Goal: Task Accomplishment & Management: Use online tool/utility

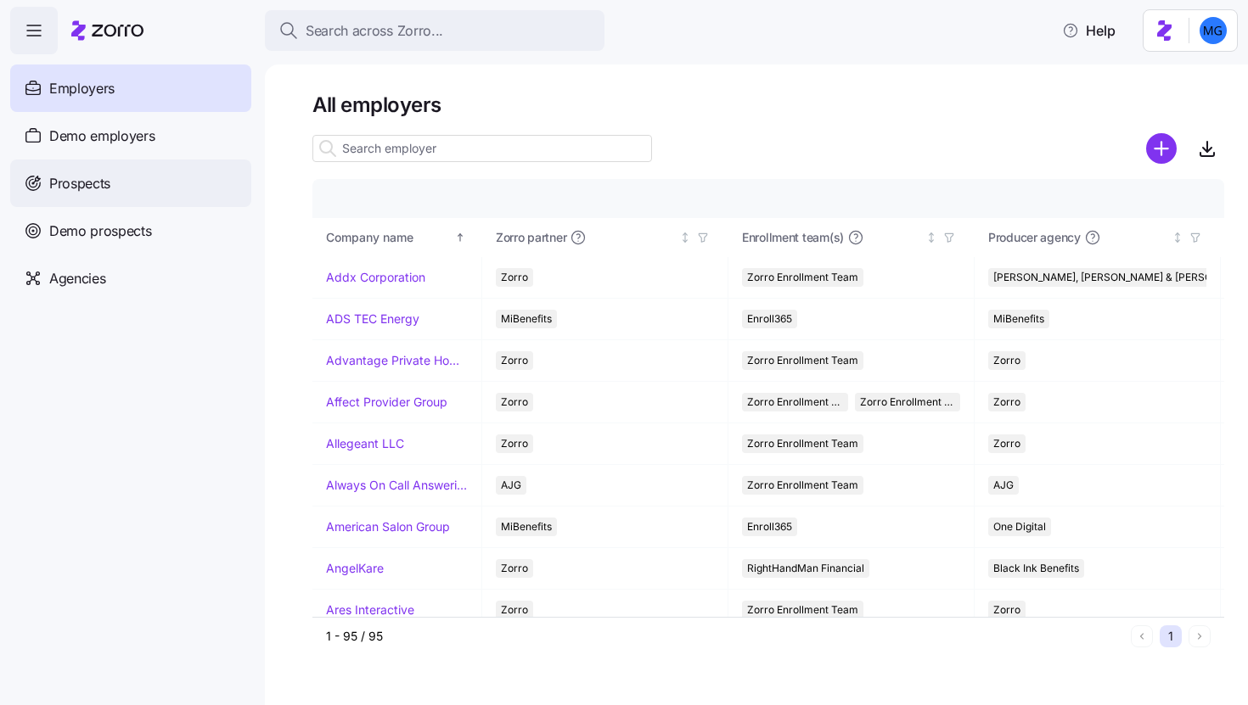
click at [142, 173] on div "Prospects" at bounding box center [130, 184] width 241 height 48
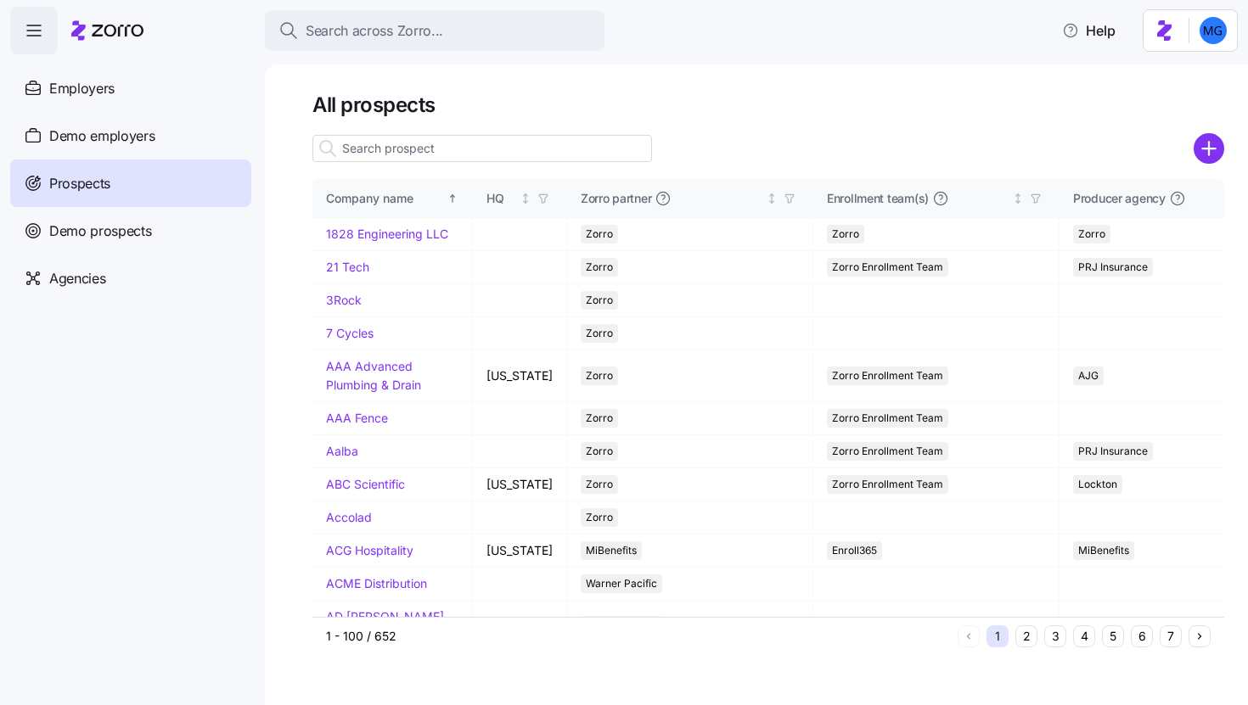
click at [599, 148] on input at bounding box center [482, 148] width 340 height 27
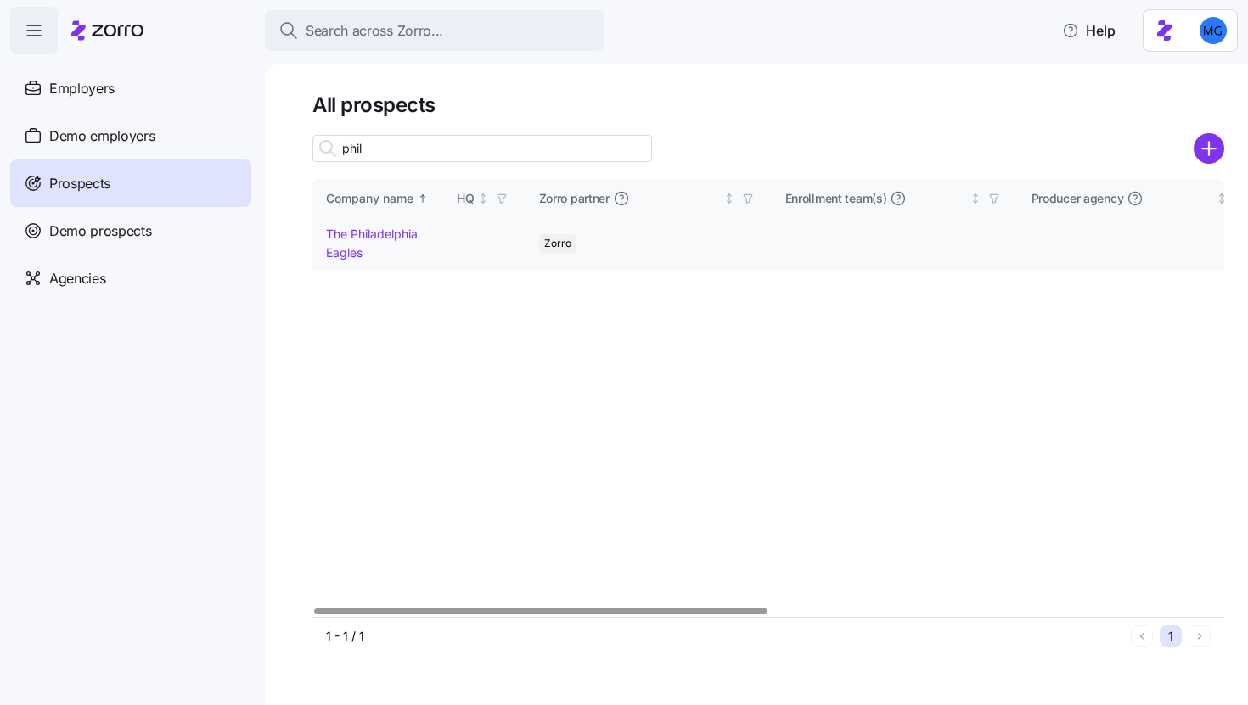
type input "phil"
click at [390, 233] on link "The Philadelphia Eagles" at bounding box center [372, 243] width 92 height 33
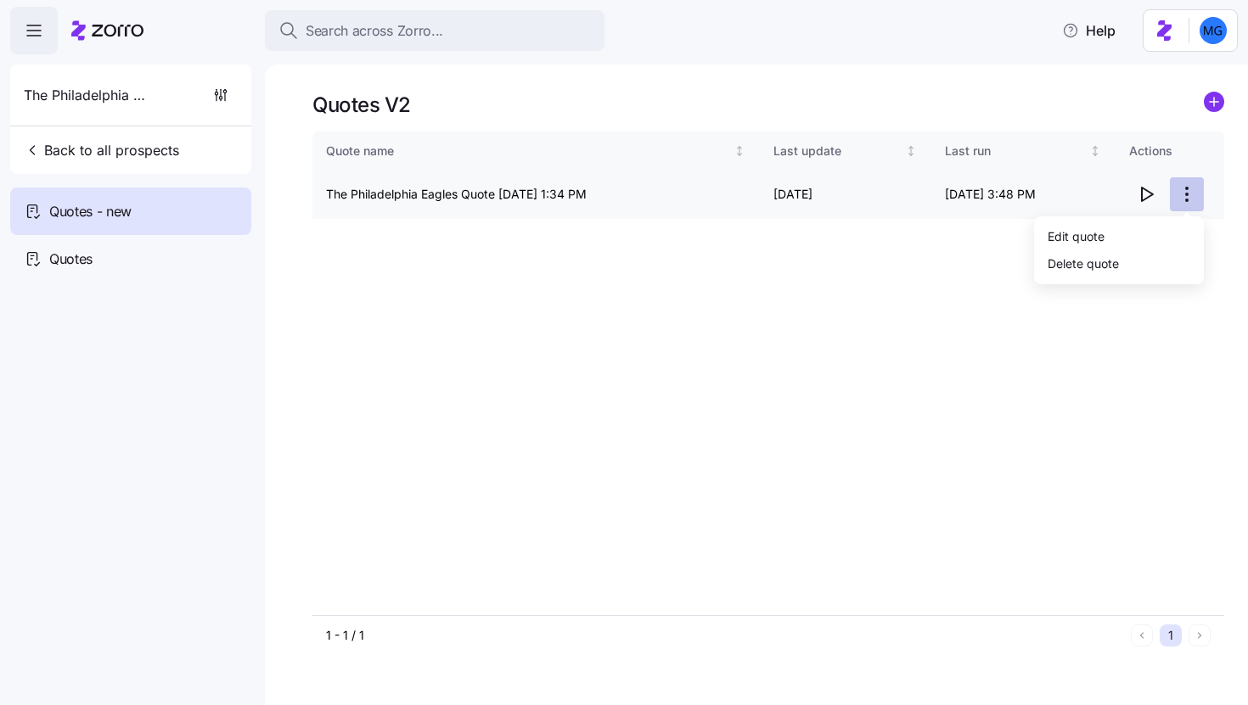
click at [1188, 197] on html "Search across Zorro... Help The Philadelphia Eagles Back to all prospects Quote…" at bounding box center [624, 347] width 1248 height 695
click at [1133, 228] on div "Edit quote" at bounding box center [1119, 235] width 156 height 27
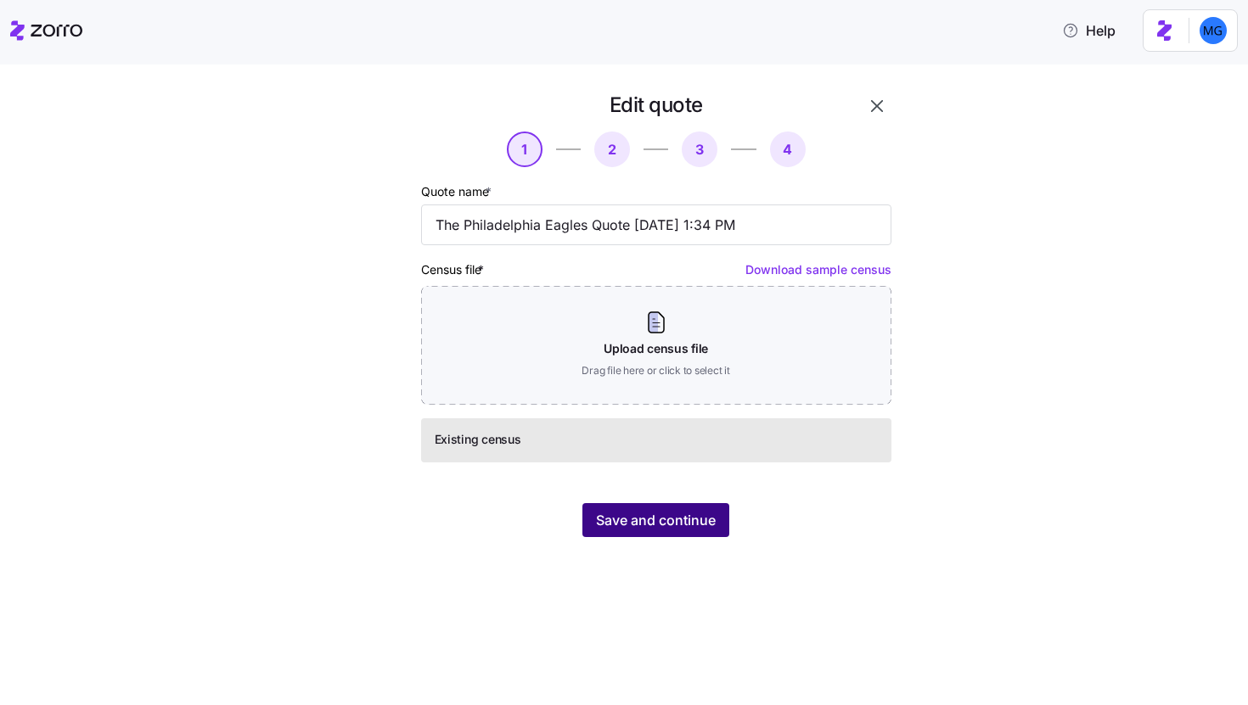
click at [688, 512] on span "Save and continue" at bounding box center [656, 520] width 120 height 20
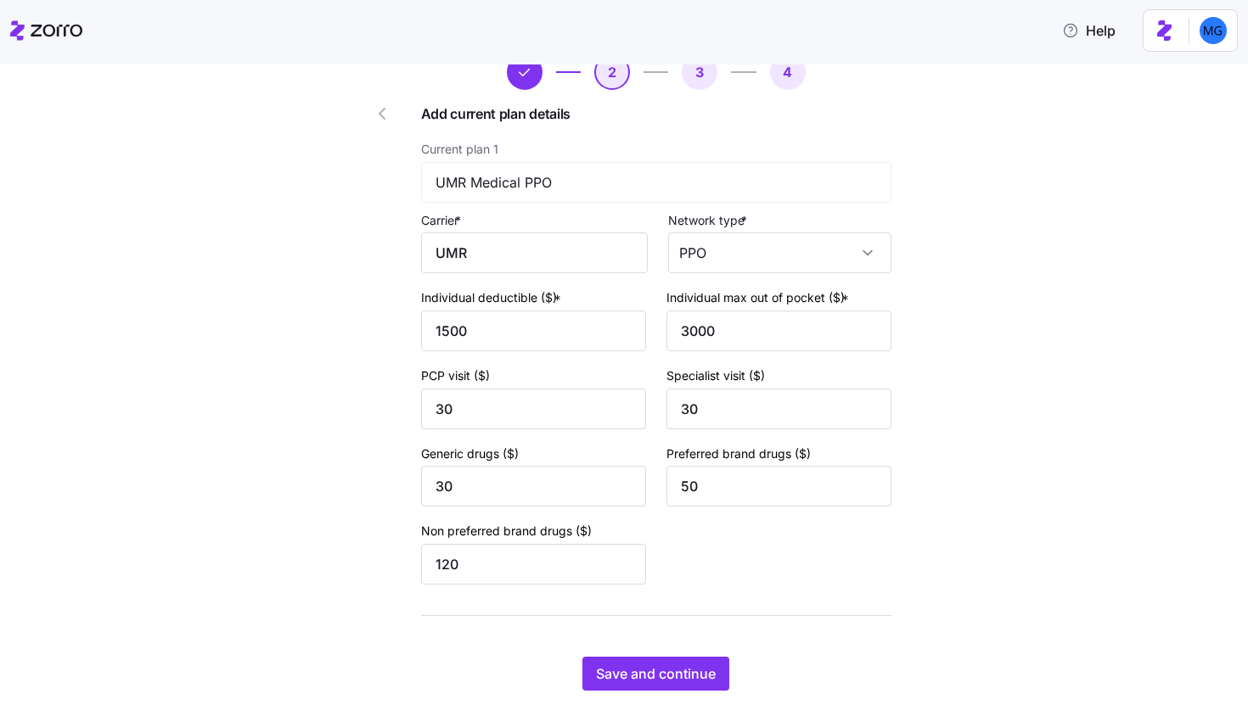
scroll to position [126, 0]
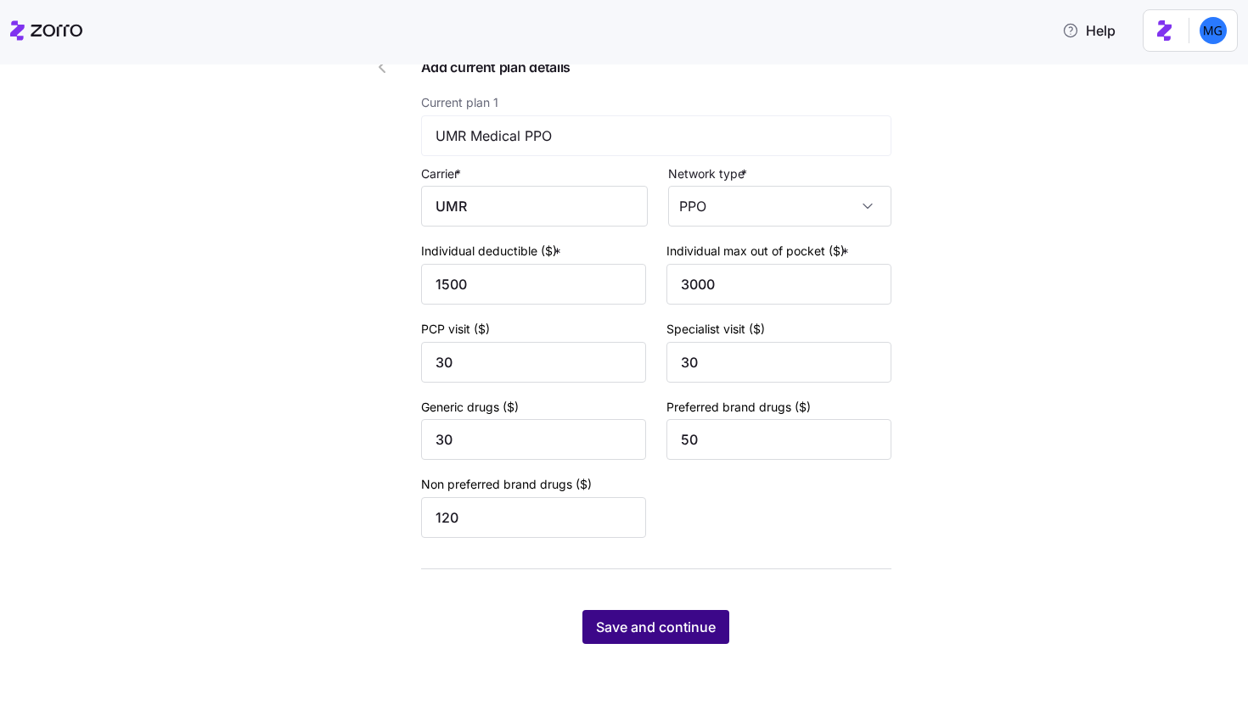
click at [670, 627] on span "Save and continue" at bounding box center [656, 627] width 120 height 20
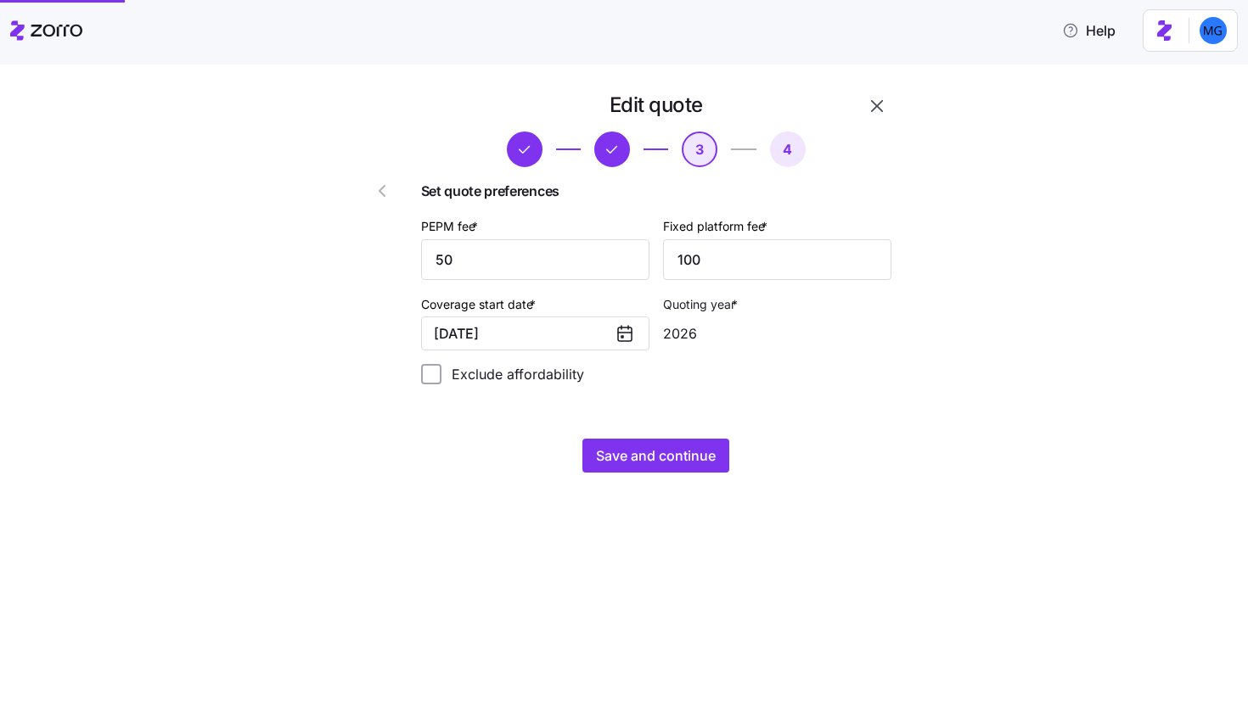
scroll to position [0, 0]
click at [700, 470] on button "Save and continue" at bounding box center [655, 456] width 147 height 34
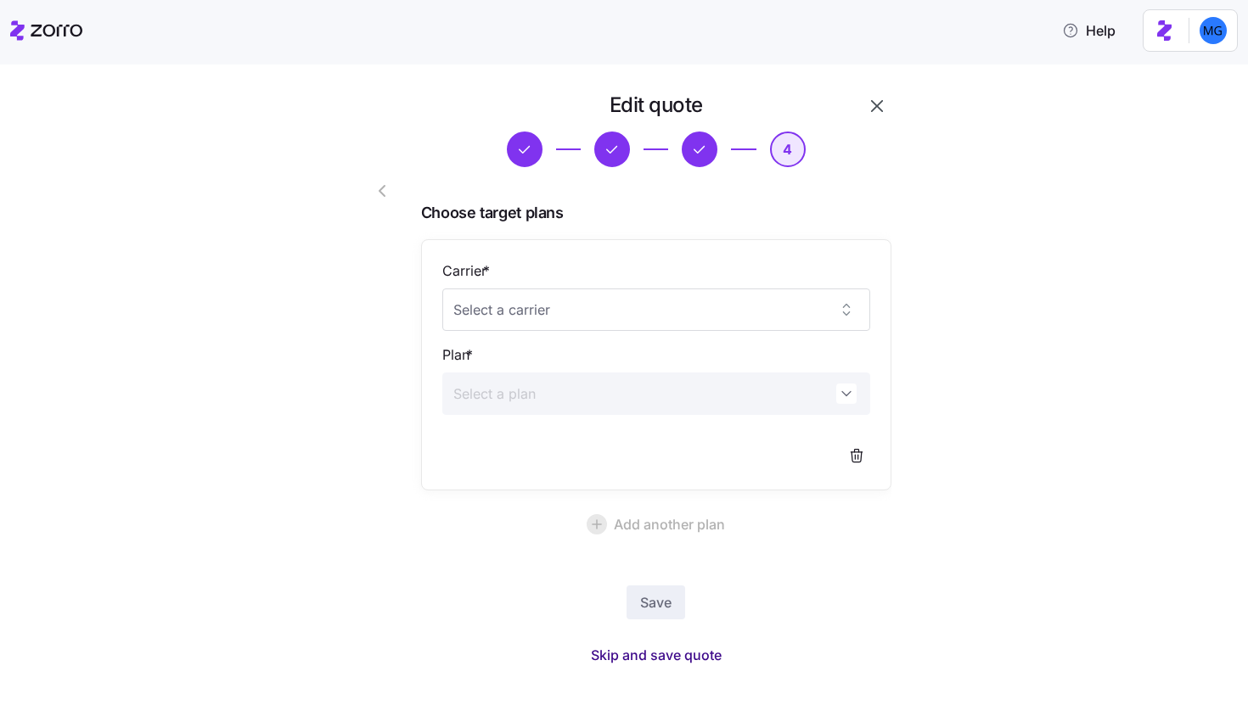
click at [638, 658] on span "Skip and save quote" at bounding box center [656, 655] width 131 height 20
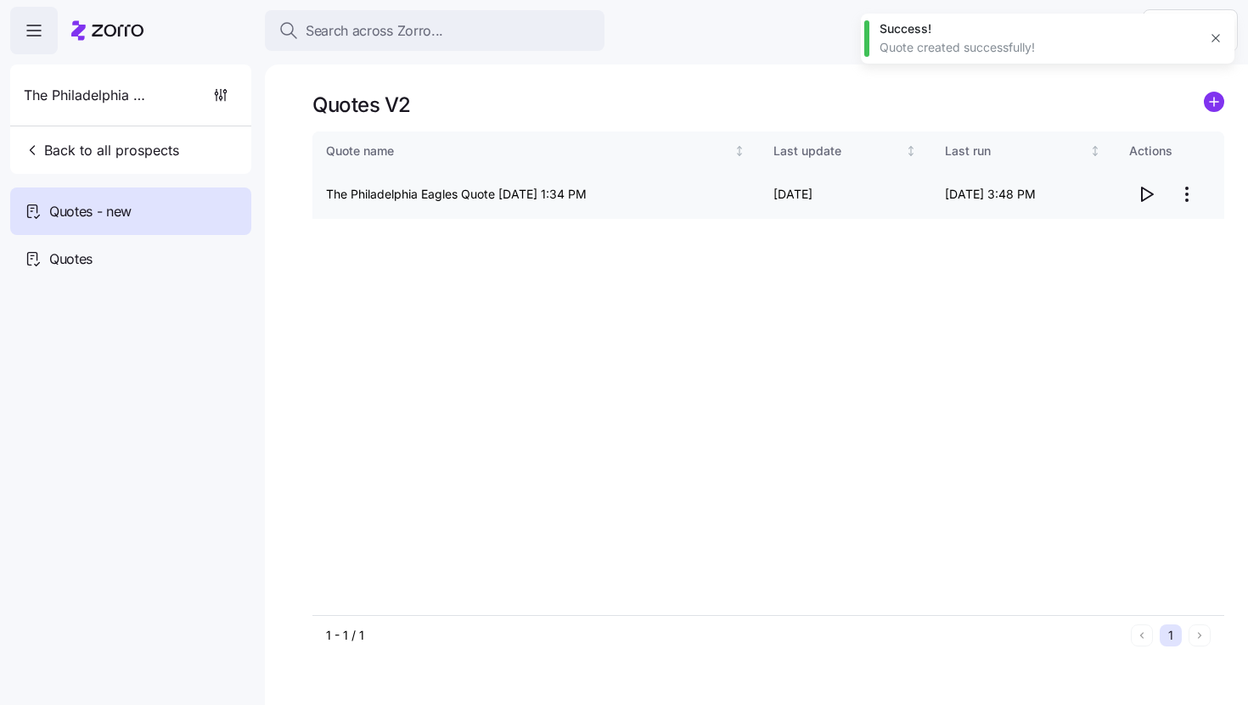
click at [1138, 188] on icon "button" at bounding box center [1146, 194] width 20 height 20
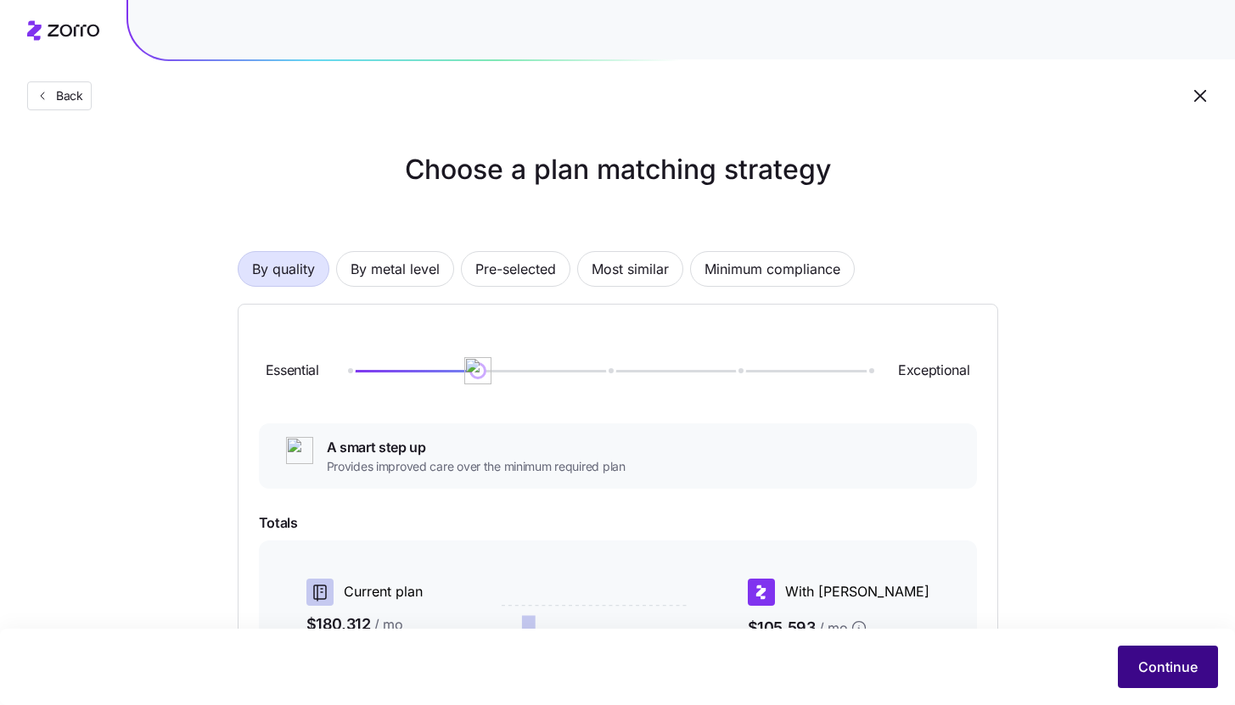
click at [1153, 653] on button "Continue" at bounding box center [1168, 667] width 100 height 42
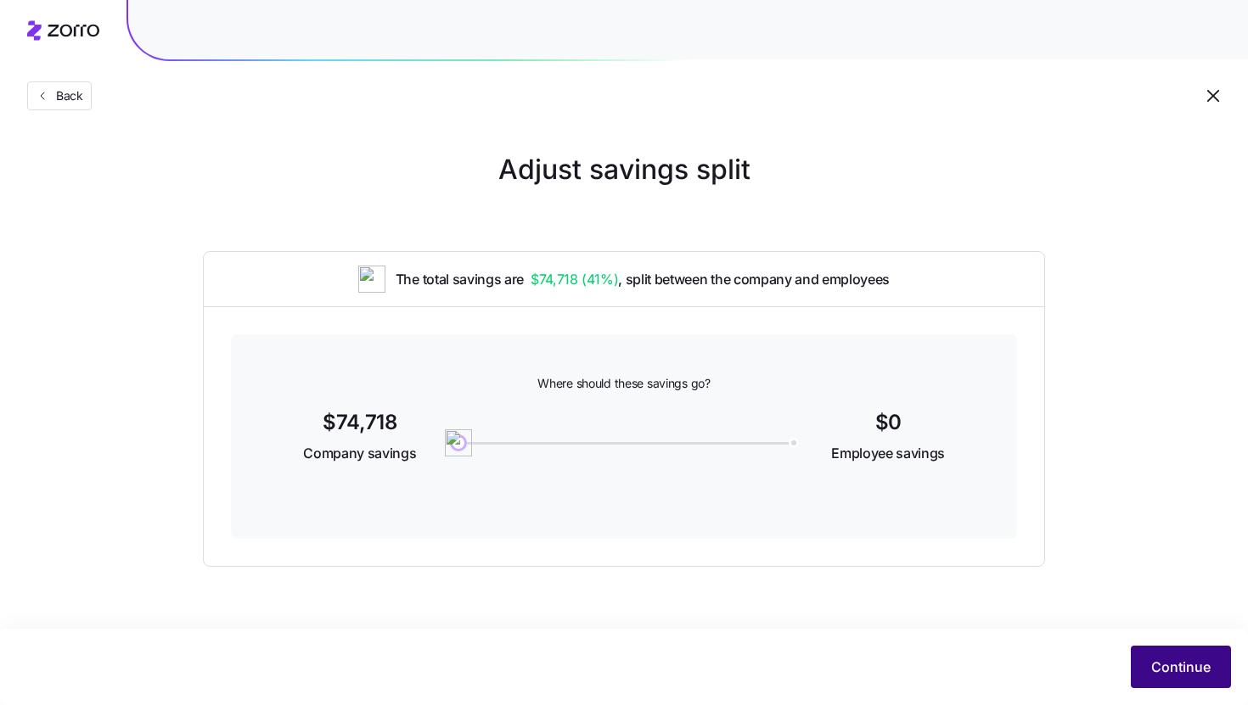
click at [1167, 670] on span "Continue" at bounding box center [1180, 667] width 59 height 20
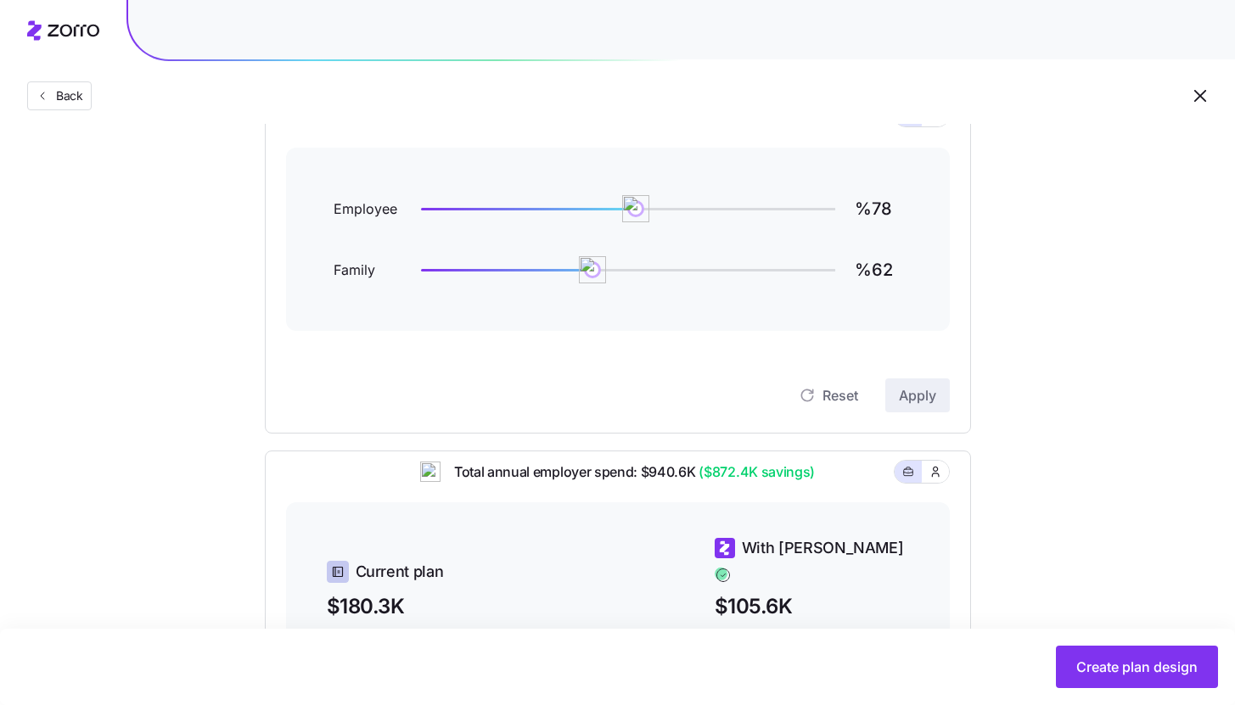
scroll to position [561, 0]
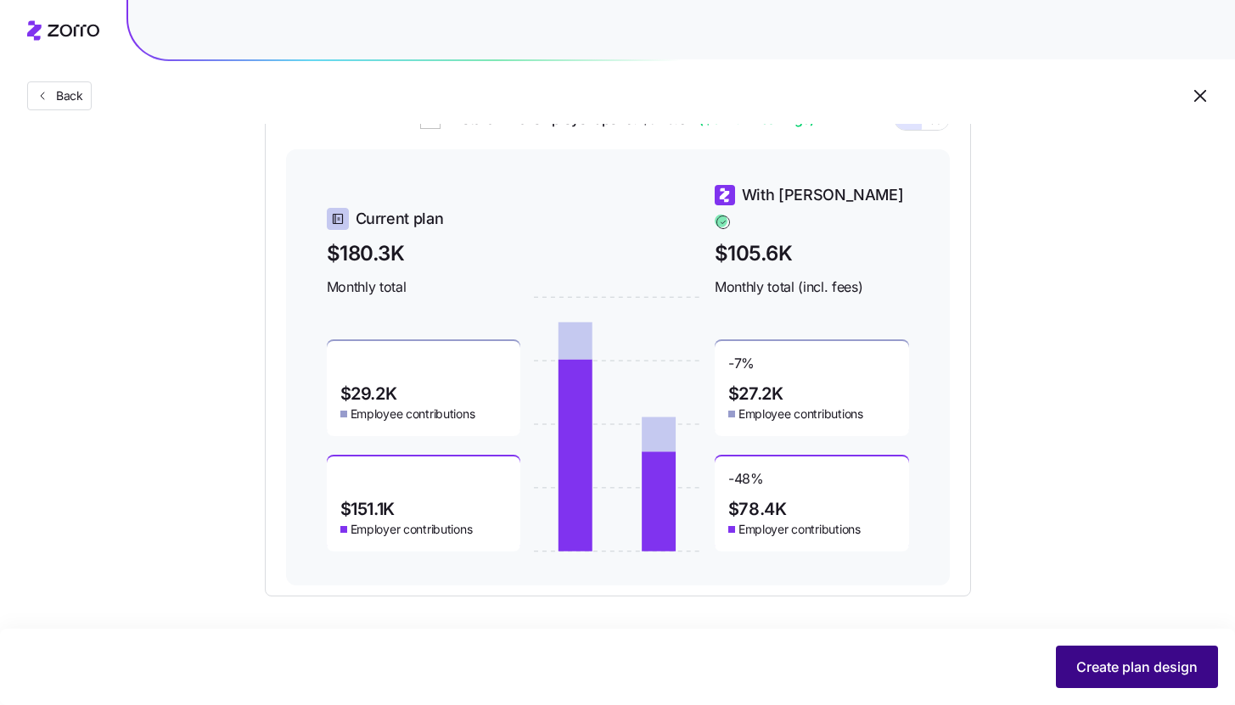
click at [1118, 664] on span "Create plan design" at bounding box center [1136, 667] width 121 height 20
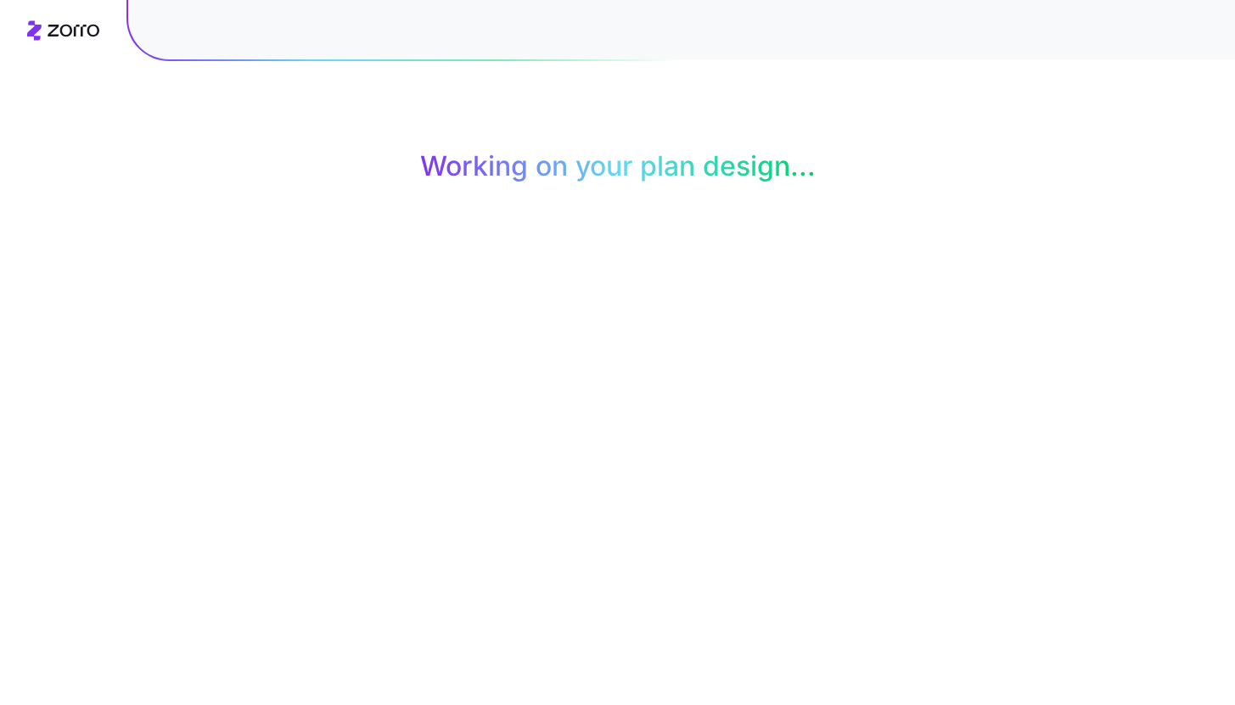
scroll to position [0, 0]
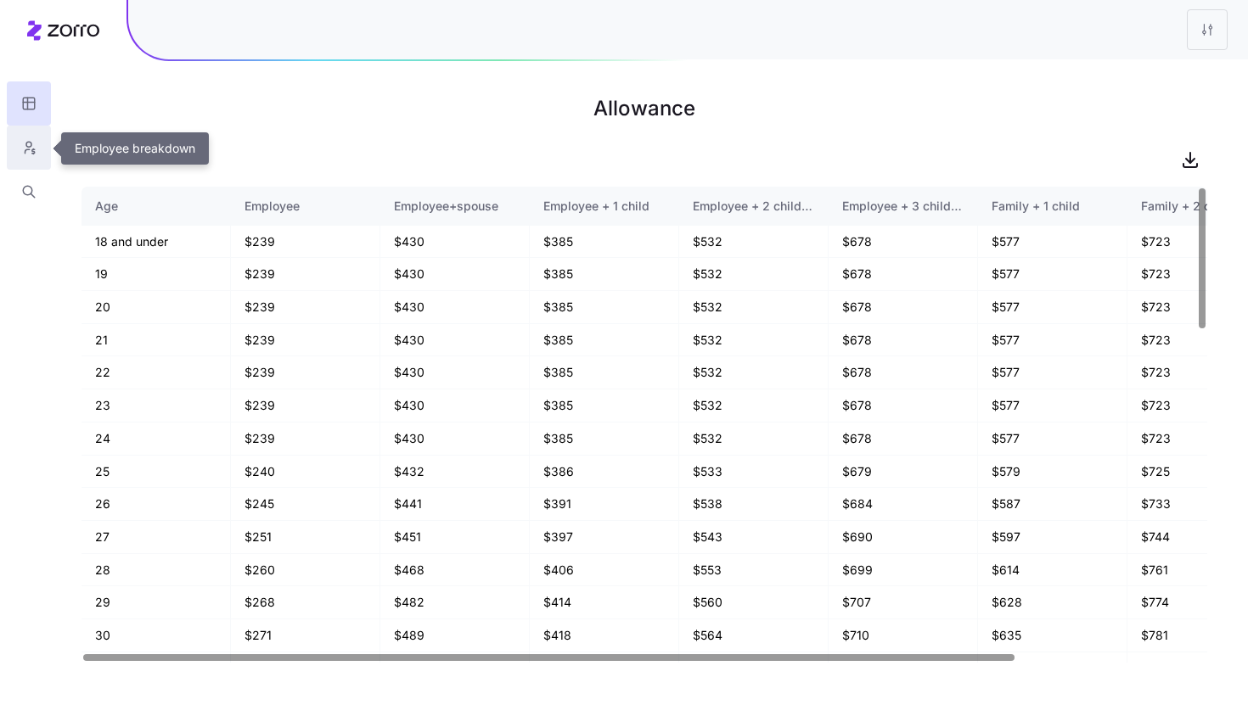
click at [37, 144] on button "button" at bounding box center [29, 148] width 44 height 44
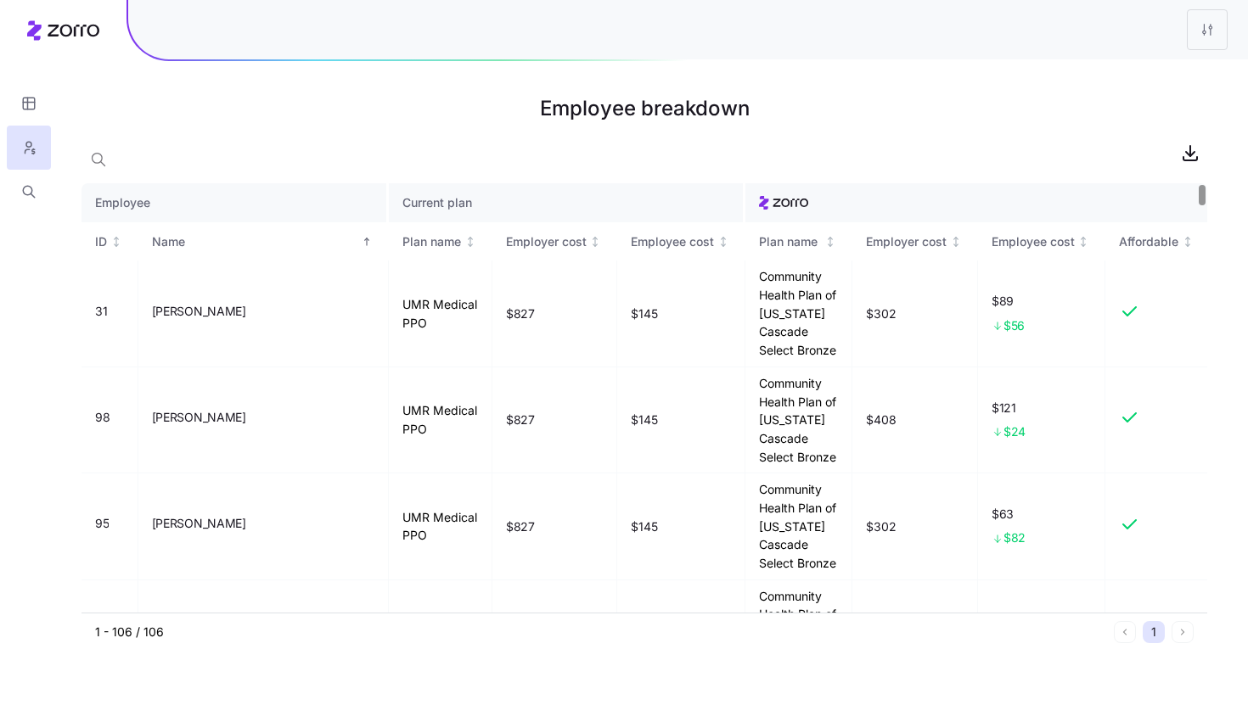
click at [129, 162] on div at bounding box center [644, 153] width 1126 height 34
click at [115, 154] on button "button" at bounding box center [98, 160] width 34 height 34
click at [30, 194] on icon "button" at bounding box center [28, 191] width 15 height 17
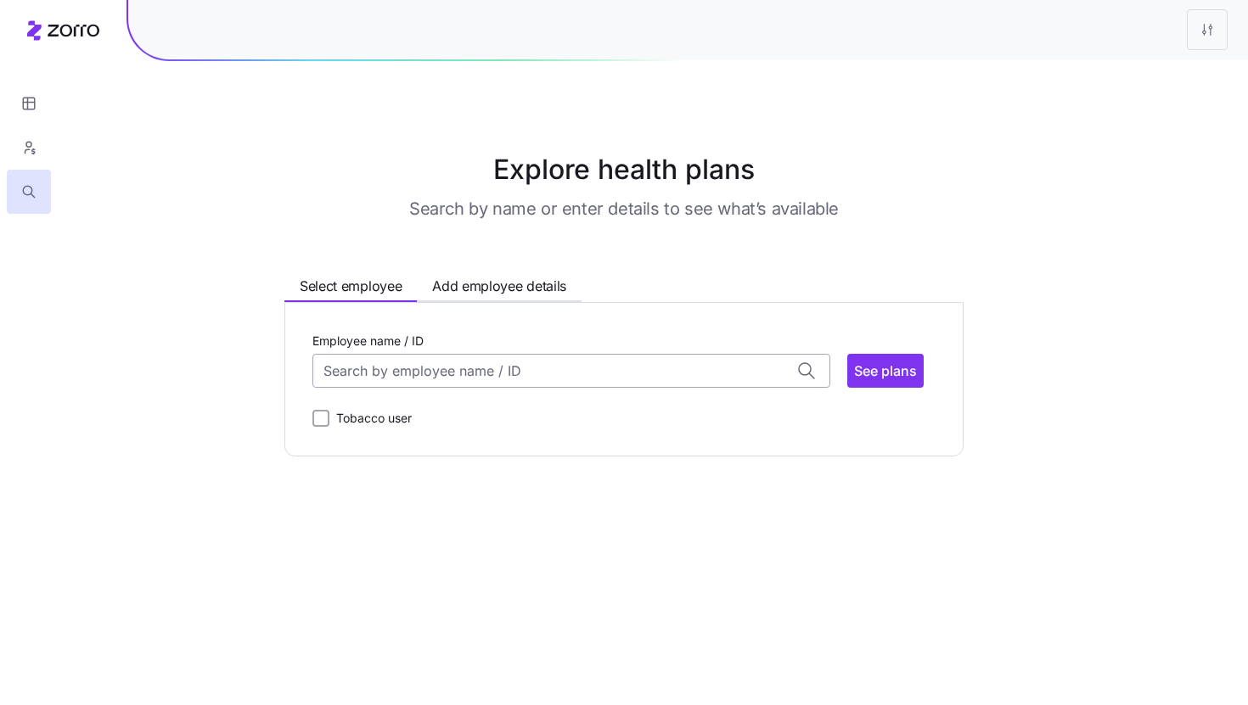
click at [402, 381] on input "Employee name / ID" at bounding box center [571, 371] width 518 height 34
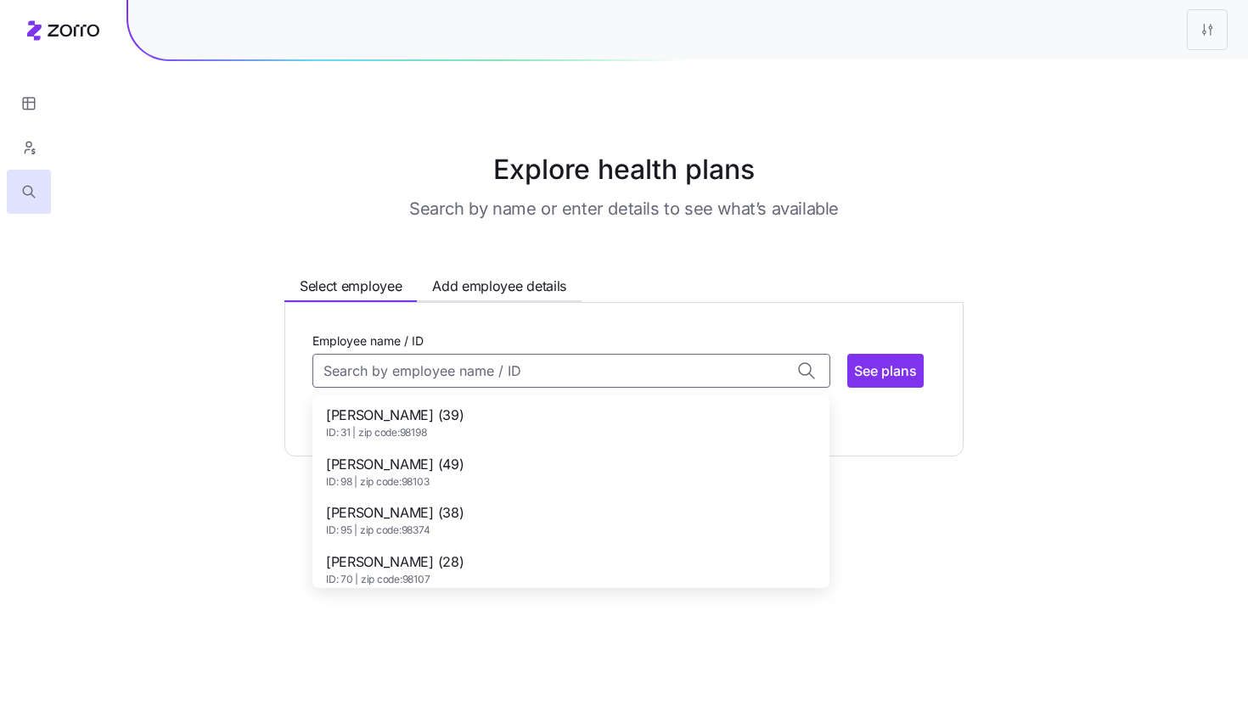
click at [398, 428] on span "ID: 31 | zip code: 98198" at bounding box center [395, 433] width 138 height 14
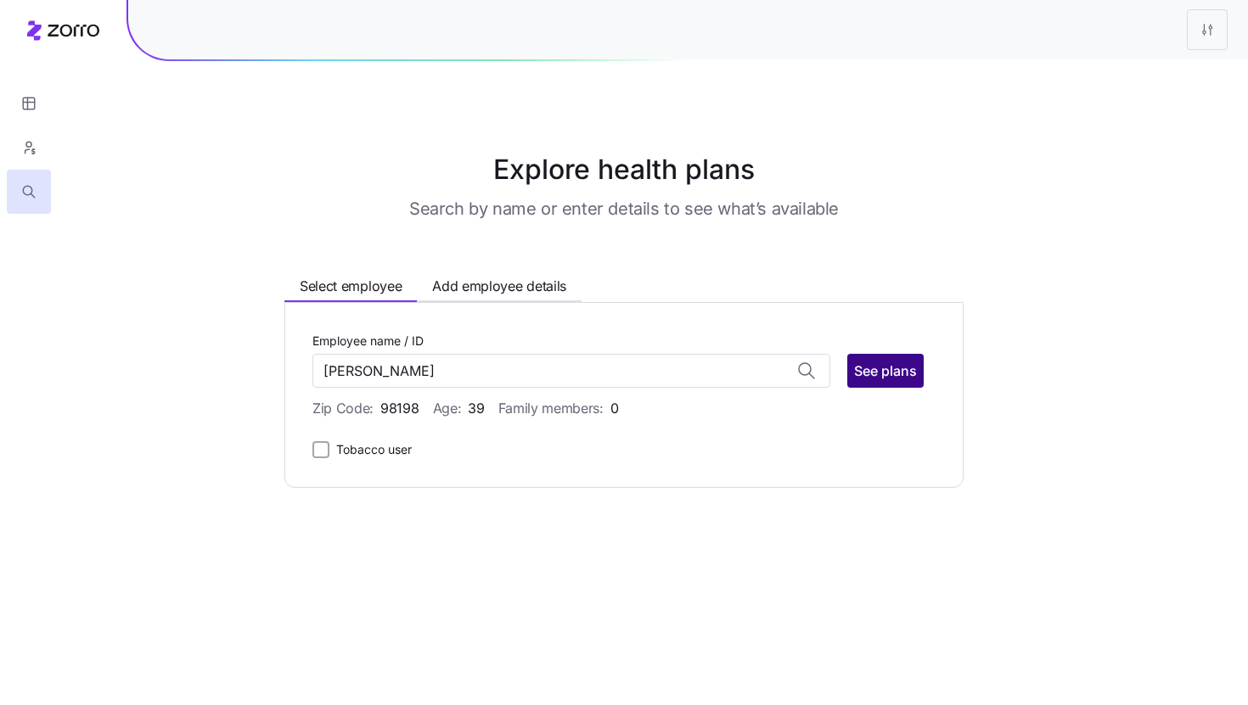
click at [892, 377] on span "See plans" at bounding box center [885, 371] width 63 height 20
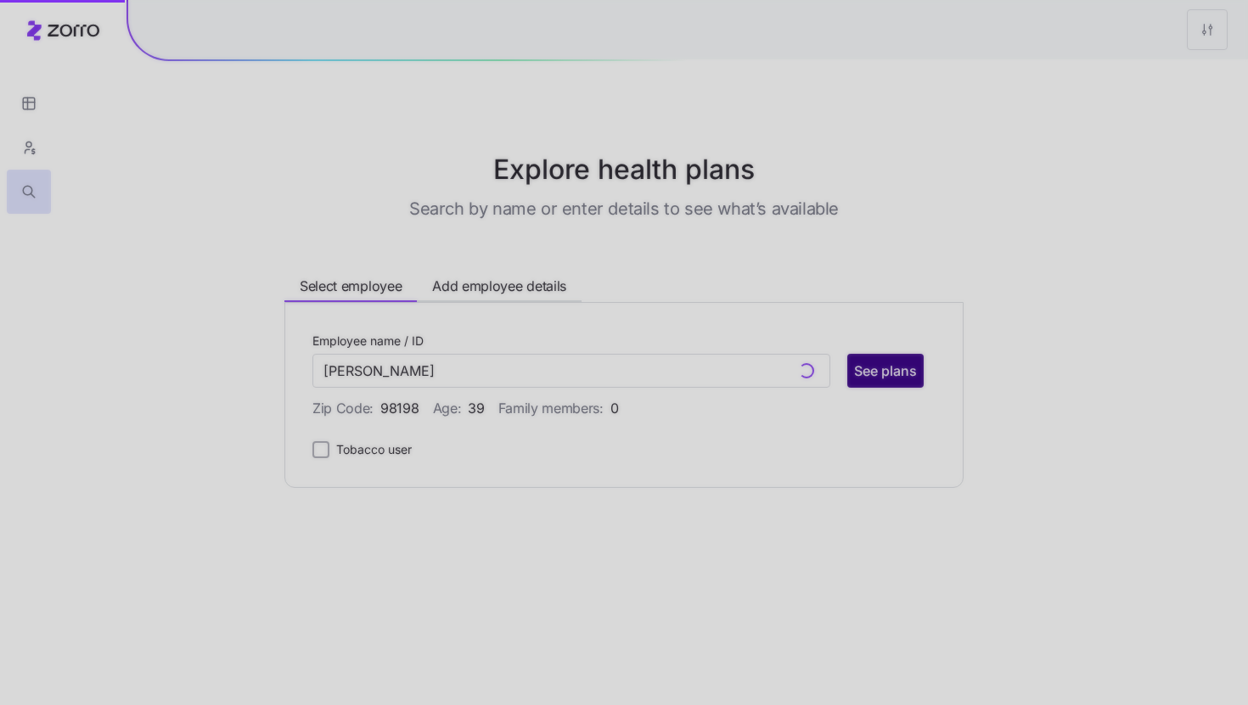
type input "[PERSON_NAME] (ID: 31)"
